Goal: Task Accomplishment & Management: Manage account settings

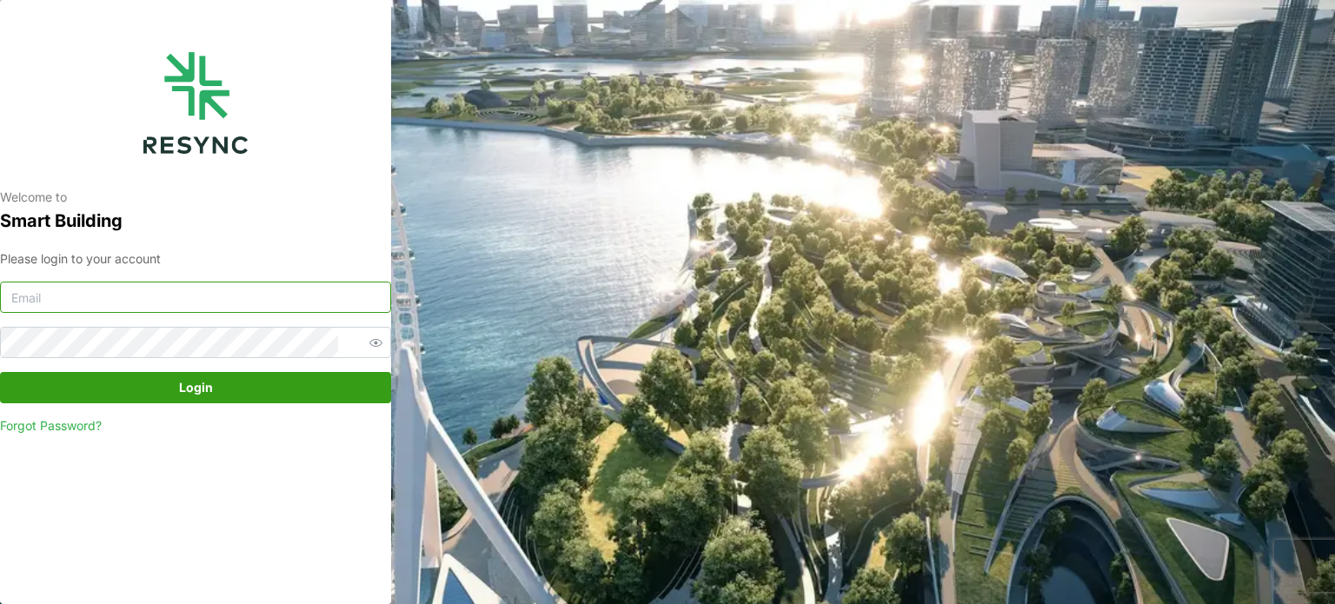
click at [141, 295] on input at bounding box center [195, 297] width 391 height 31
type input "[EMAIL_ADDRESS][DOMAIN_NAME]"
click at [107, 564] on div "Welcome to Smart Building Please login to your account [EMAIL_ADDRESS][DOMAIN_N…" at bounding box center [195, 302] width 391 height 604
drag, startPoint x: 300, startPoint y: 295, endPoint x: 0, endPoint y: 287, distance: 299.9
click at [0, 287] on div "Welcome to Smart Building Please login to your account [EMAIL_ADDRESS][DOMAIN_N…" at bounding box center [195, 302] width 391 height 604
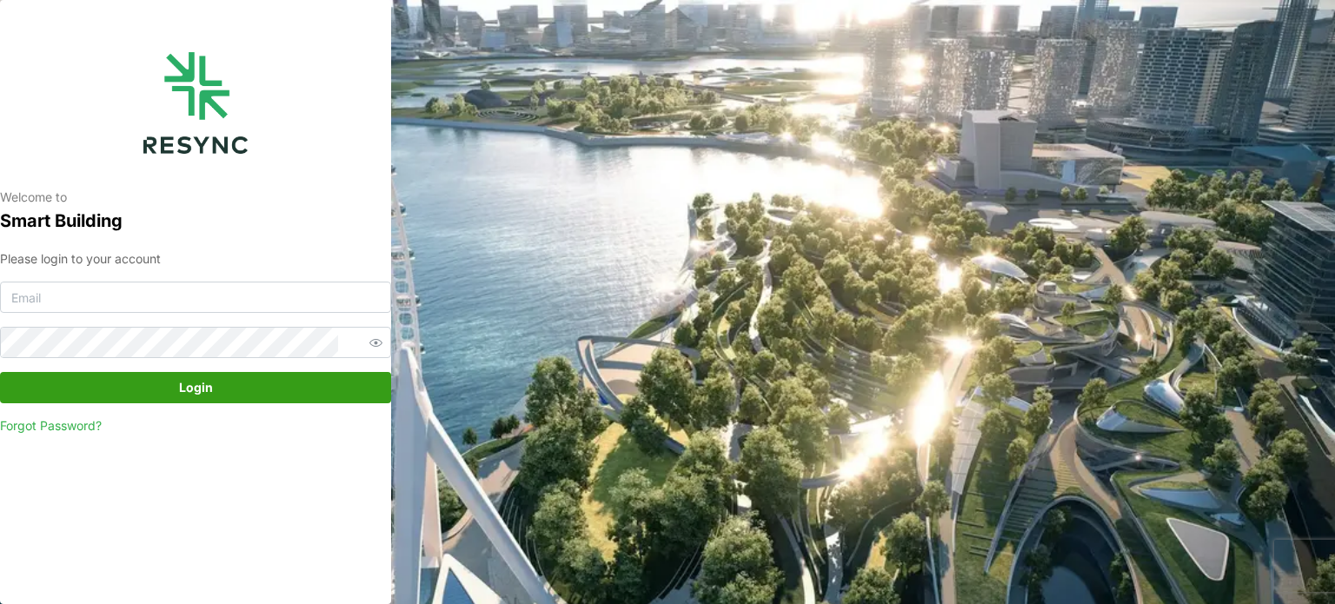
click at [93, 552] on div "Welcome to Smart Building Please login to your account Login Forgot Password?" at bounding box center [195, 302] width 391 height 604
